Goal: Understand site structure: Understand site structure

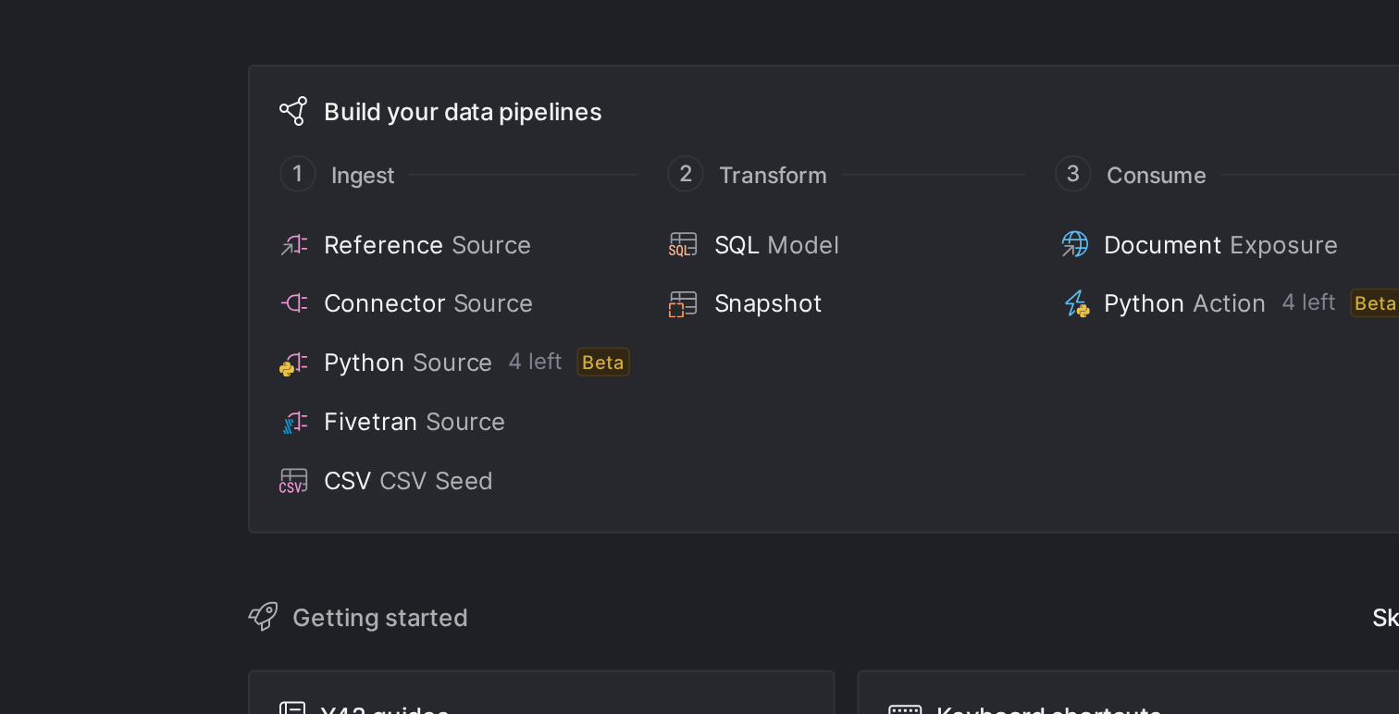
click at [483, 266] on div "Build your data pipelines 1 Ingest 2 Transform 3 Consume Reference Source Conne…" at bounding box center [733, 329] width 600 height 235
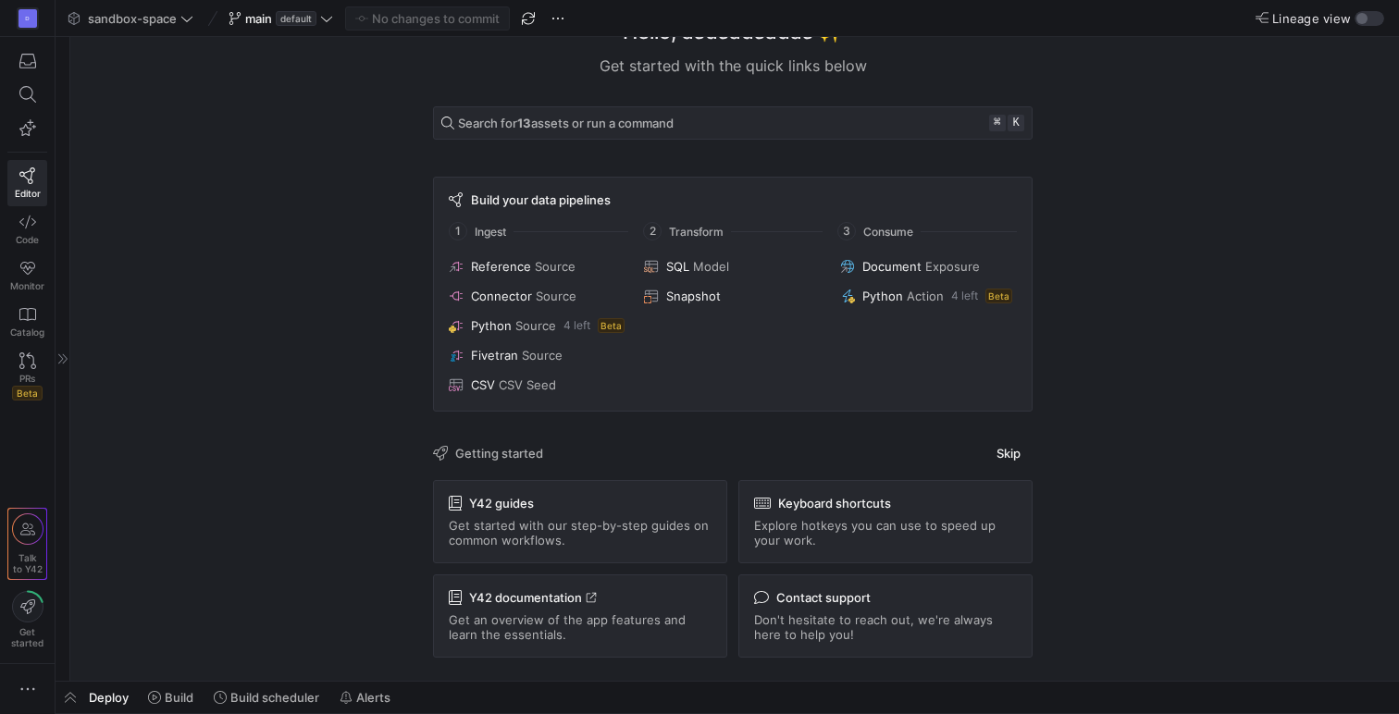
scroll to position [33, 0]
click at [62, 348] on div at bounding box center [63, 359] width 15 height 644
